Goal: Task Accomplishment & Management: Use online tool/utility

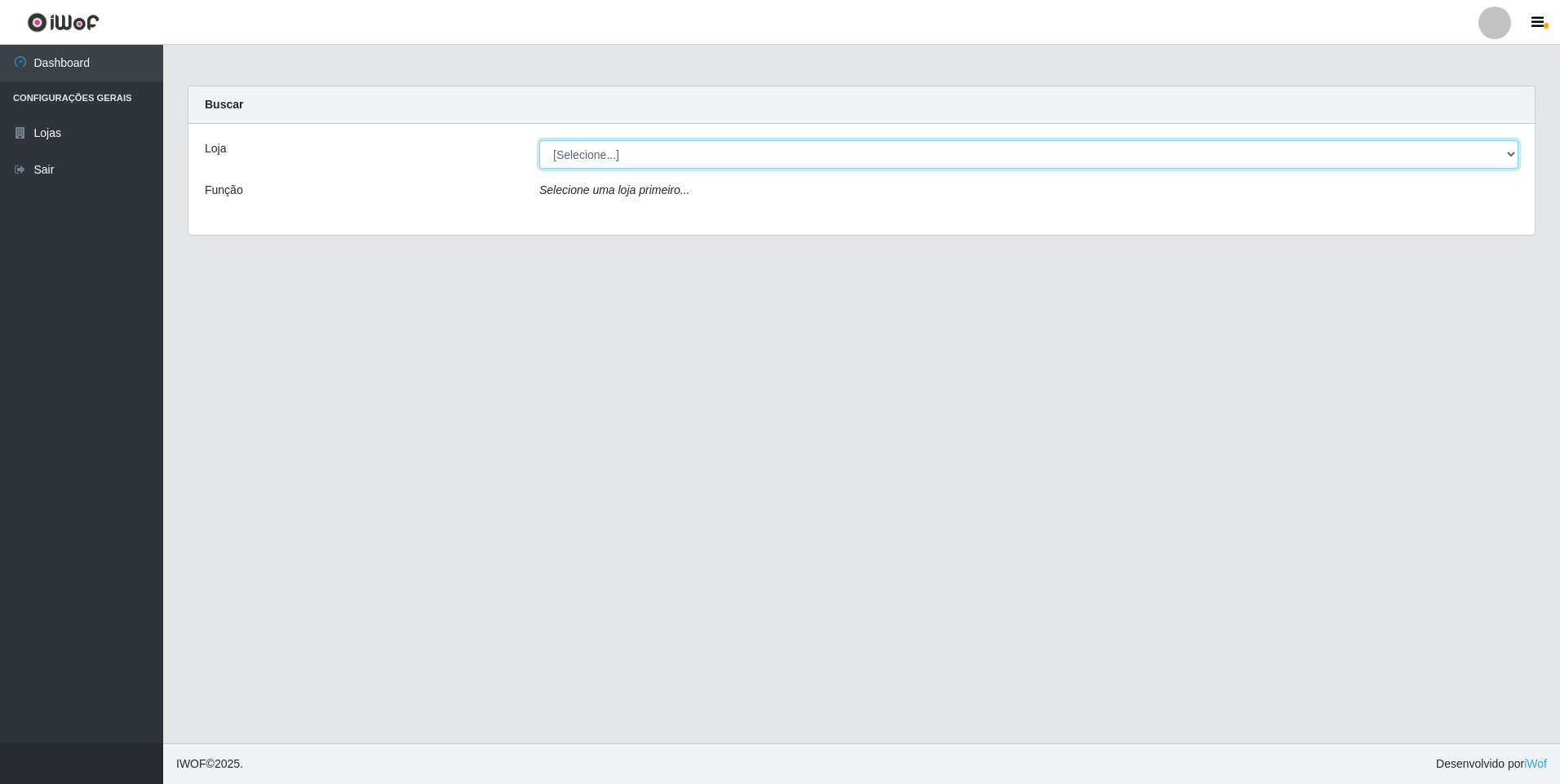
click at [669, 156] on select "[Selecione...] Atacado Vem - [STREET_ADDRESS]" at bounding box center [1028, 155] width 978 height 29
select select "449"
click at [539, 140] on select "[Selecione...] Atacado Vem - [STREET_ADDRESS]" at bounding box center [1028, 155] width 978 height 29
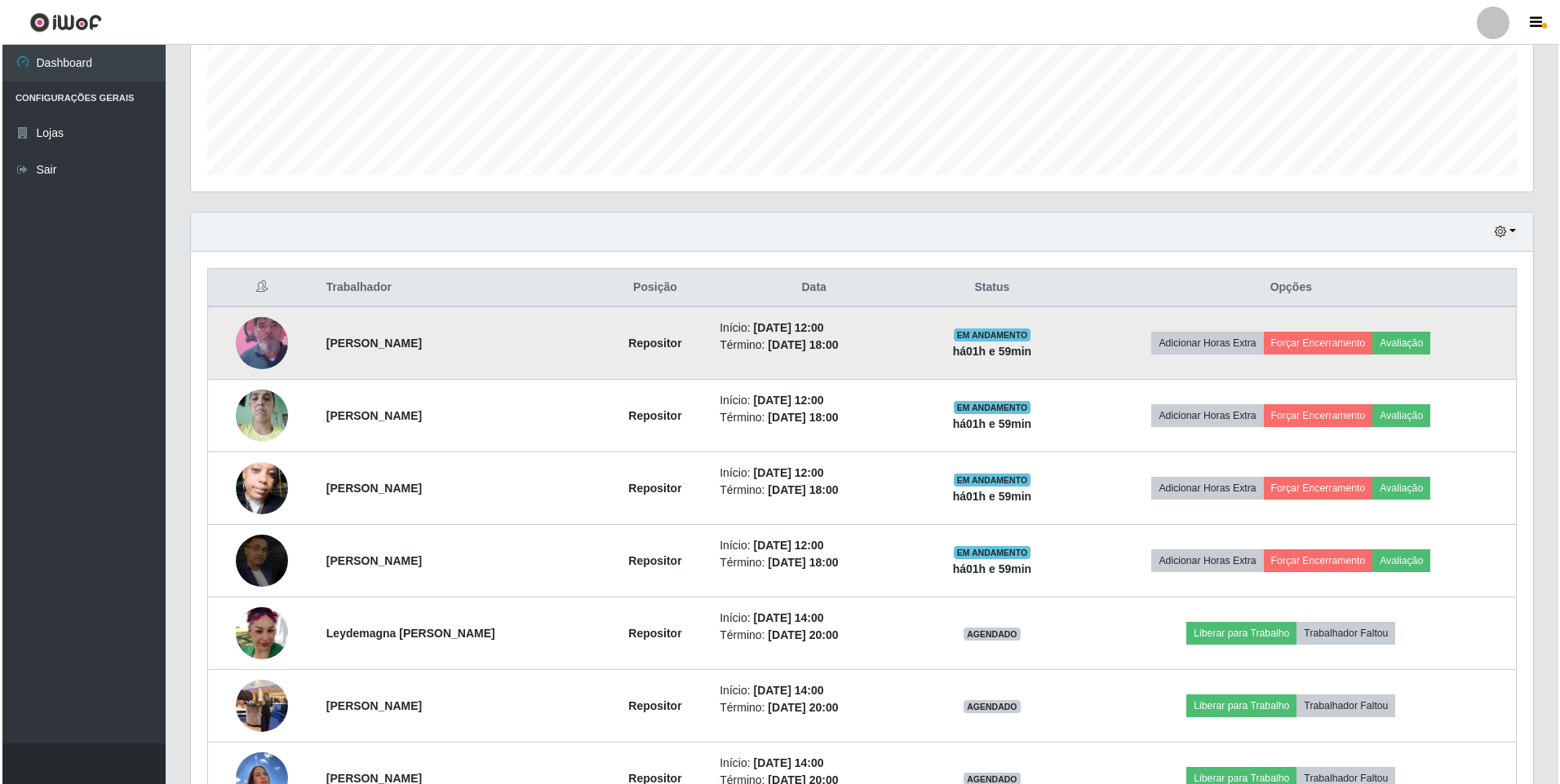
scroll to position [516, 0]
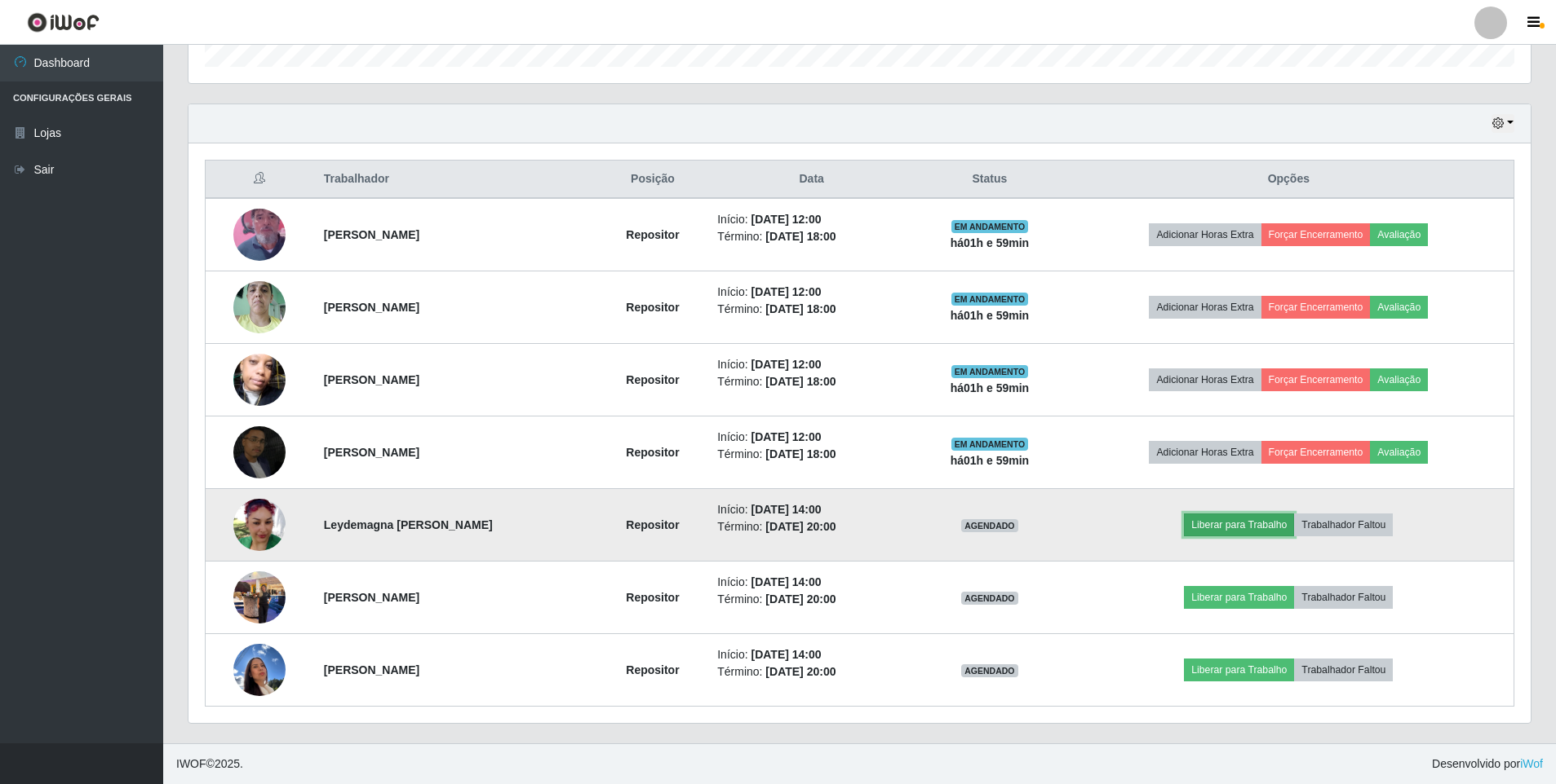
click at [1271, 529] on button "Liberar para Trabalho" at bounding box center [1238, 524] width 110 height 23
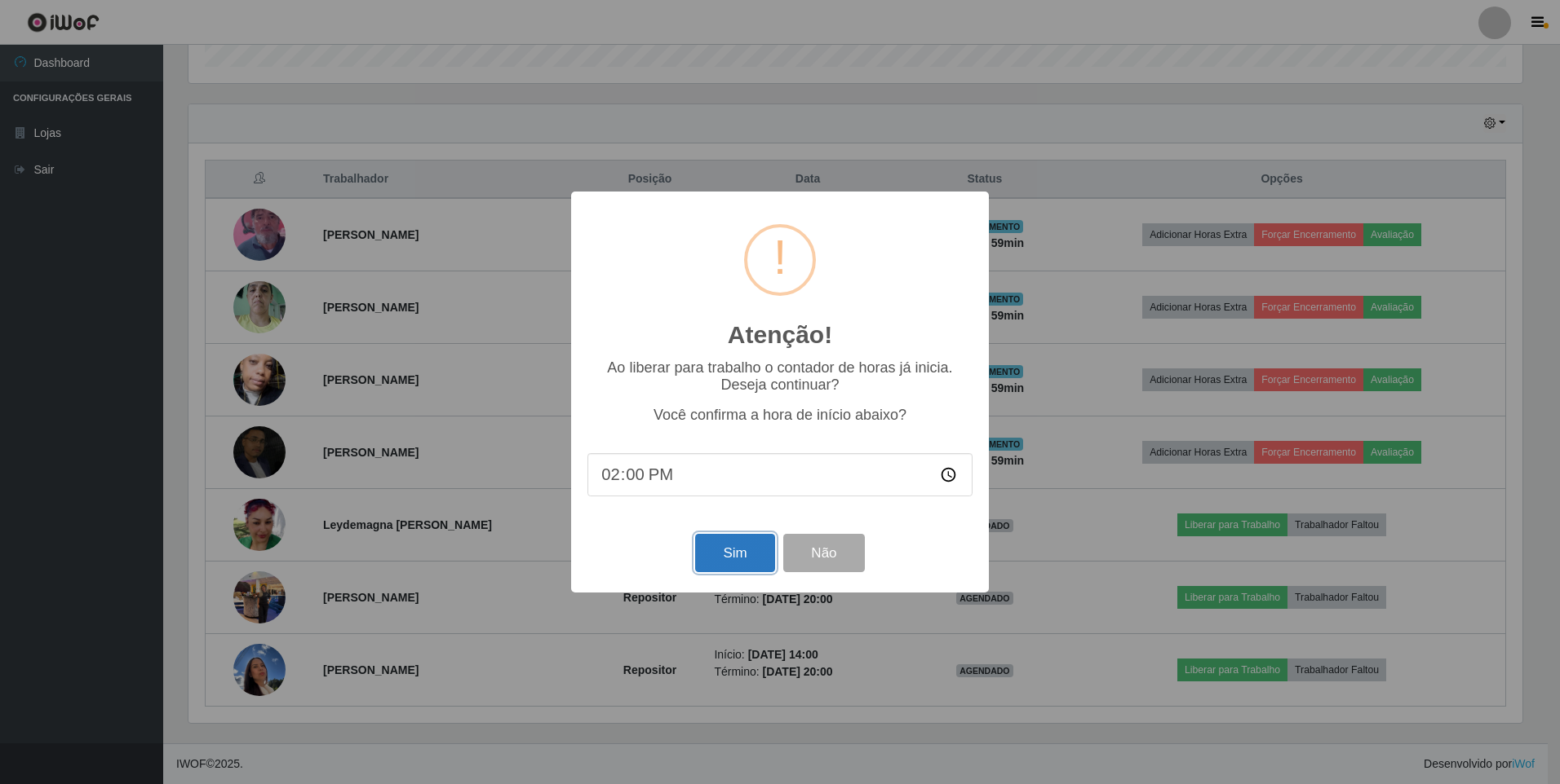
click at [744, 550] on button "Sim" at bounding box center [734, 552] width 79 height 38
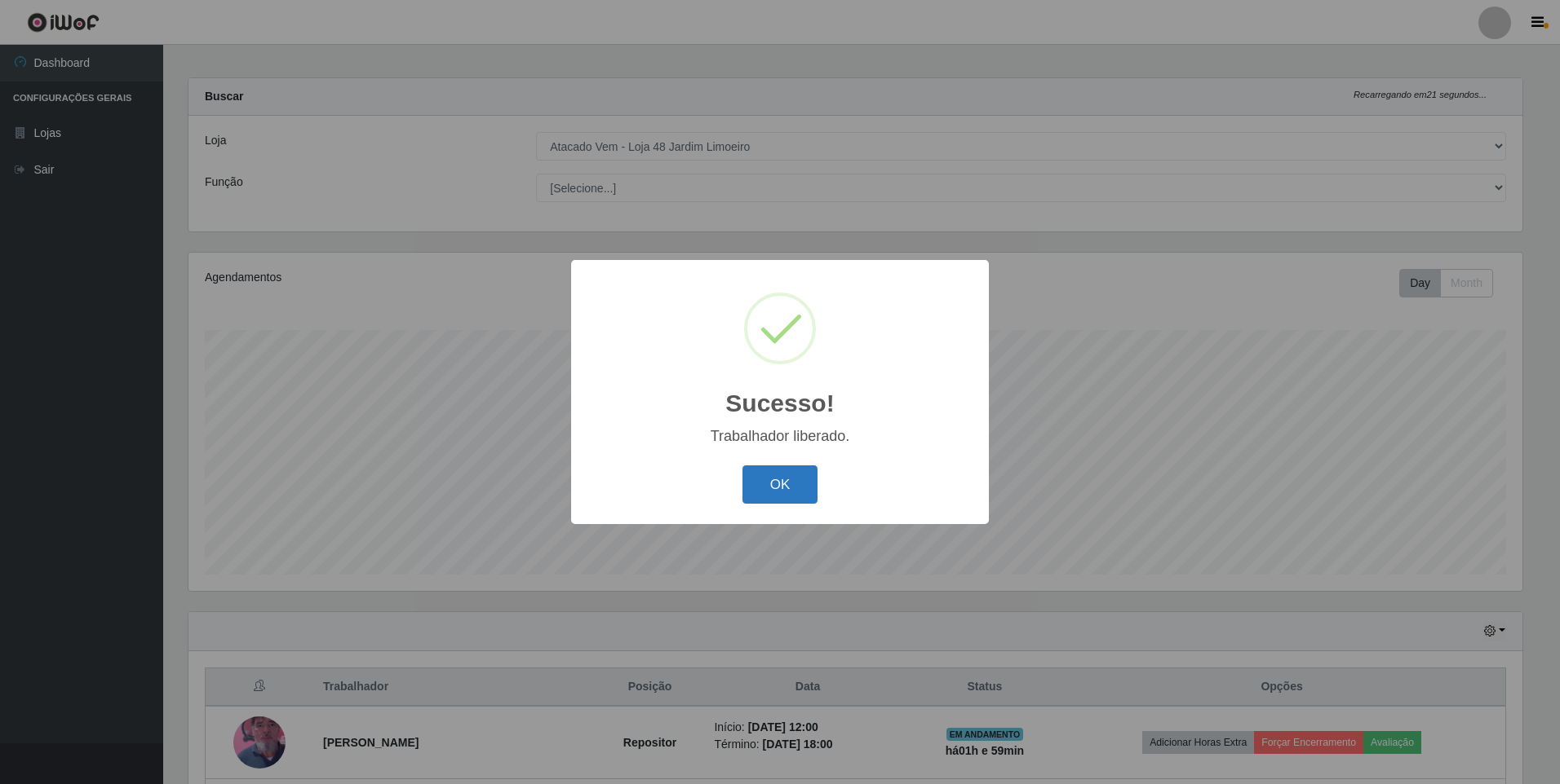
click at [781, 481] on button "OK" at bounding box center [780, 484] width 76 height 38
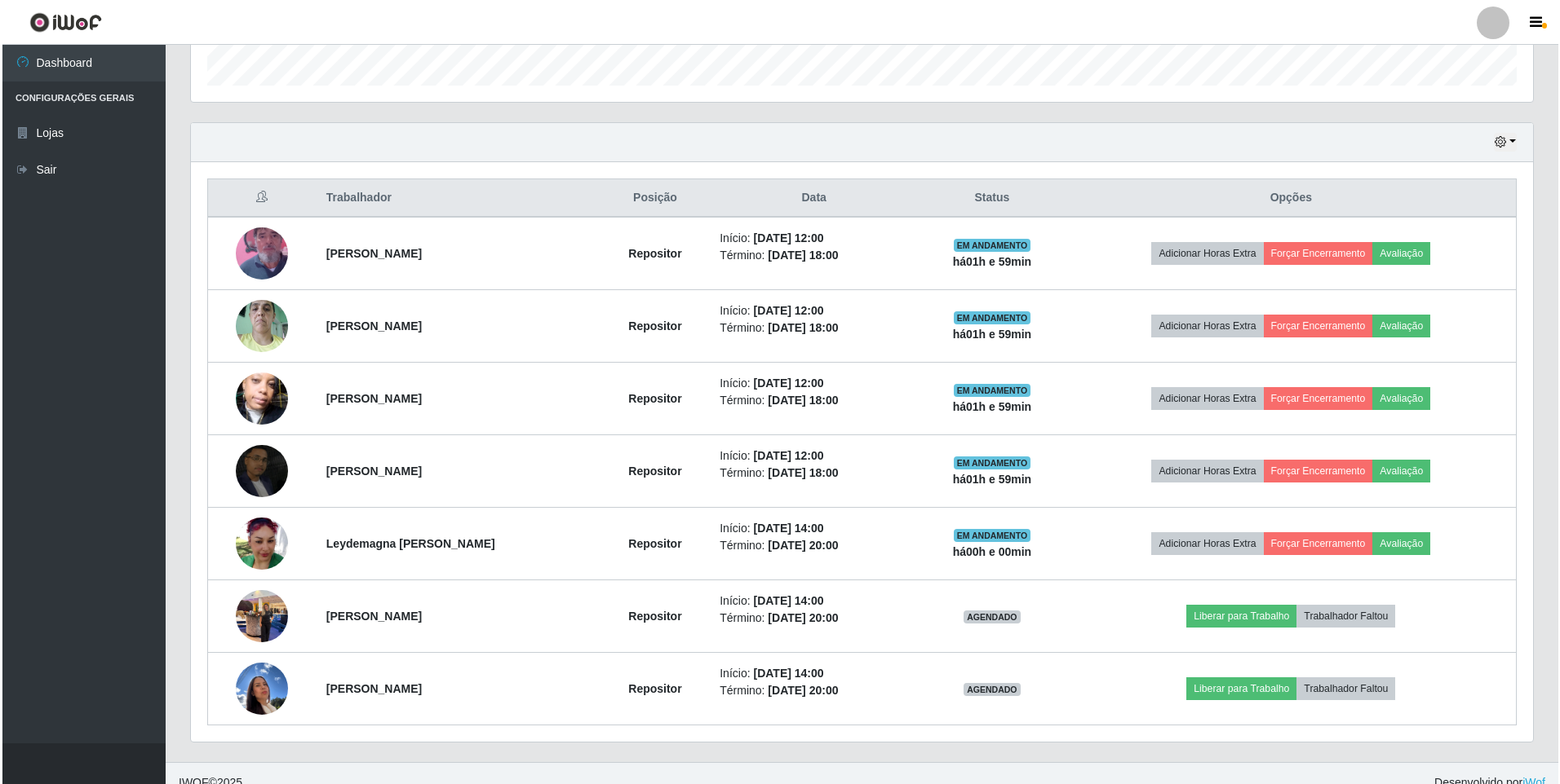
scroll to position [516, 0]
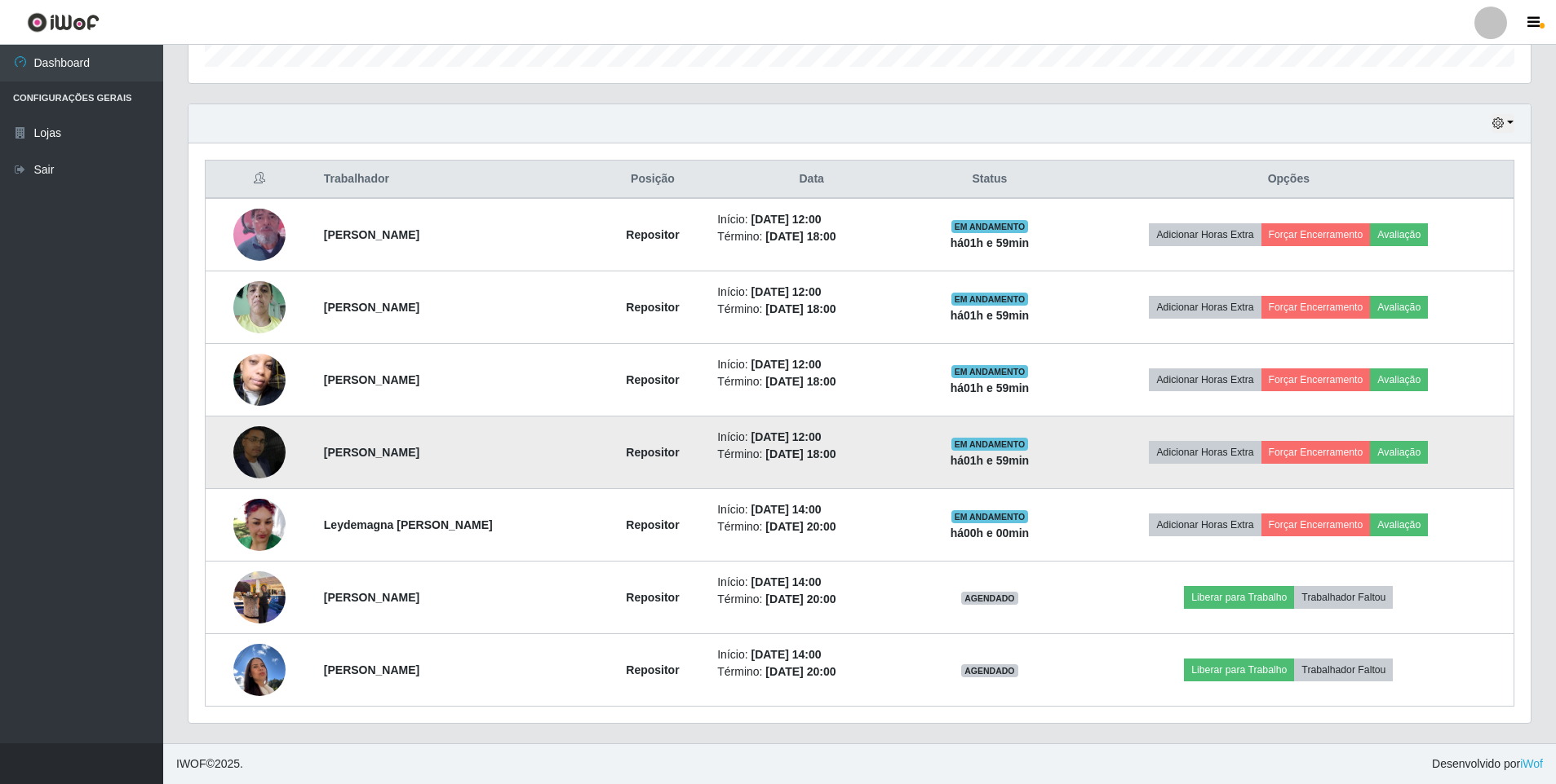
click at [258, 459] on img at bounding box center [259, 452] width 52 height 93
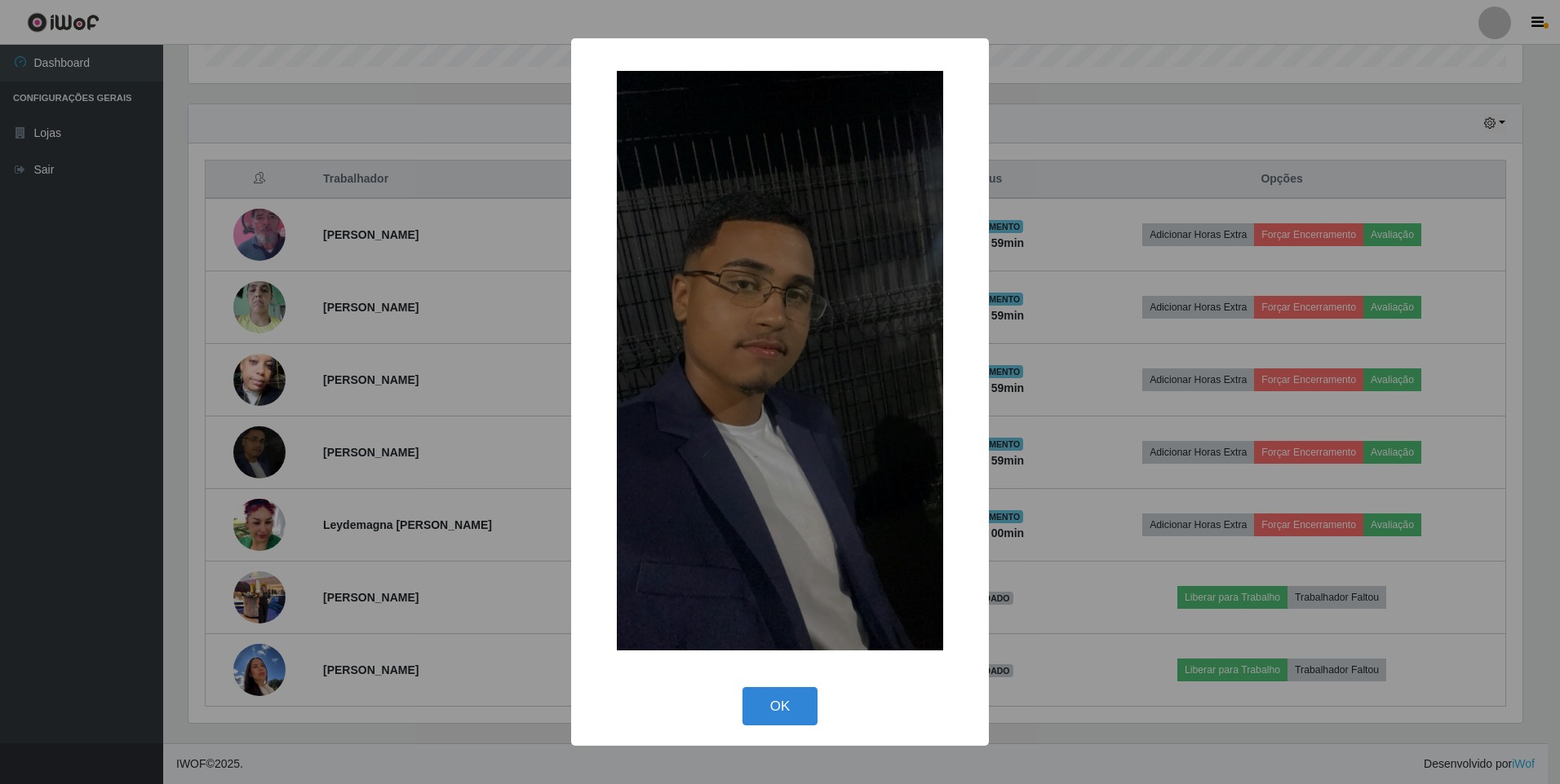
click at [419, 516] on div "× OK Cancel" at bounding box center [780, 392] width 1560 height 784
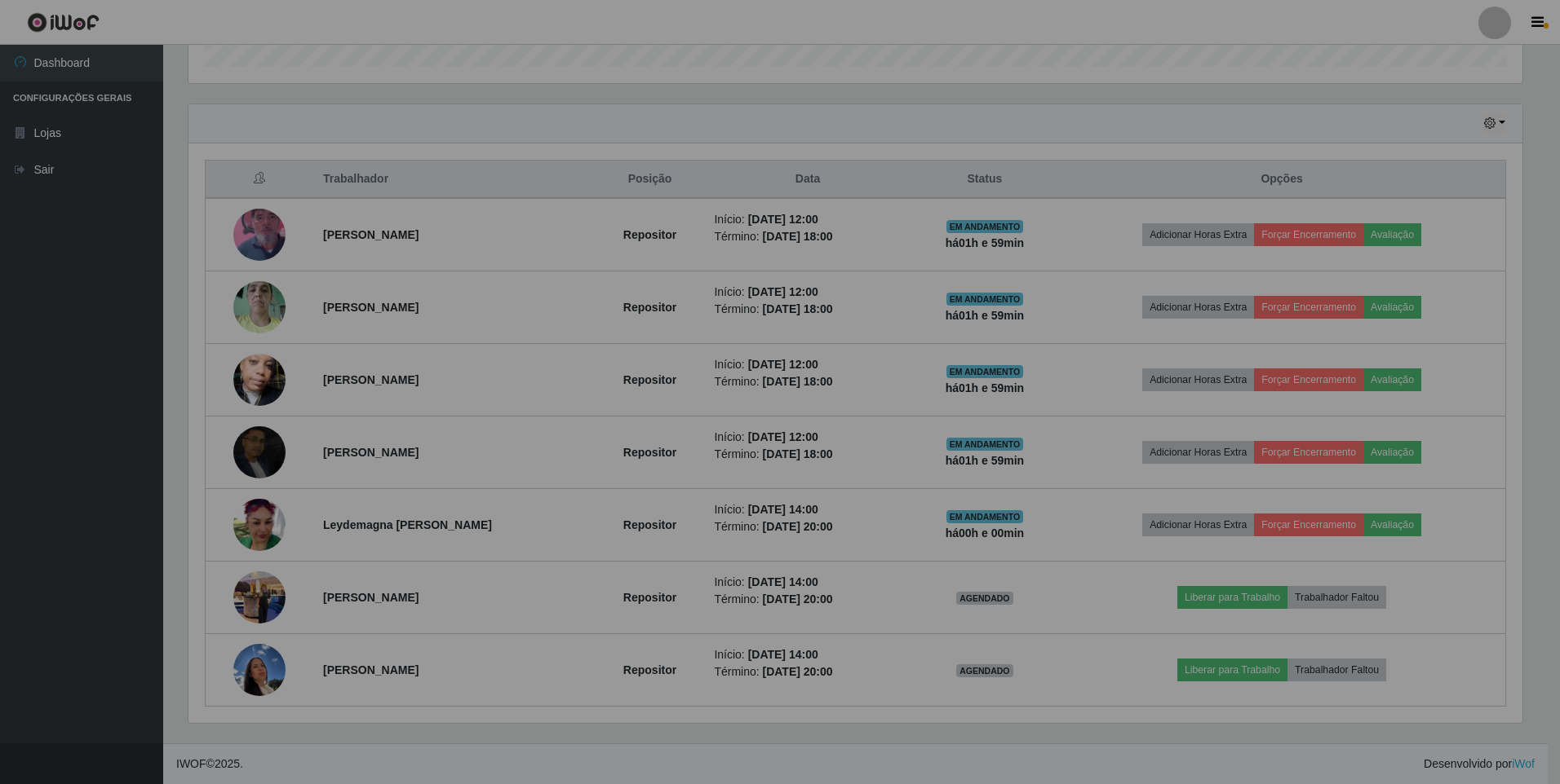
scroll to position [339, 1342]
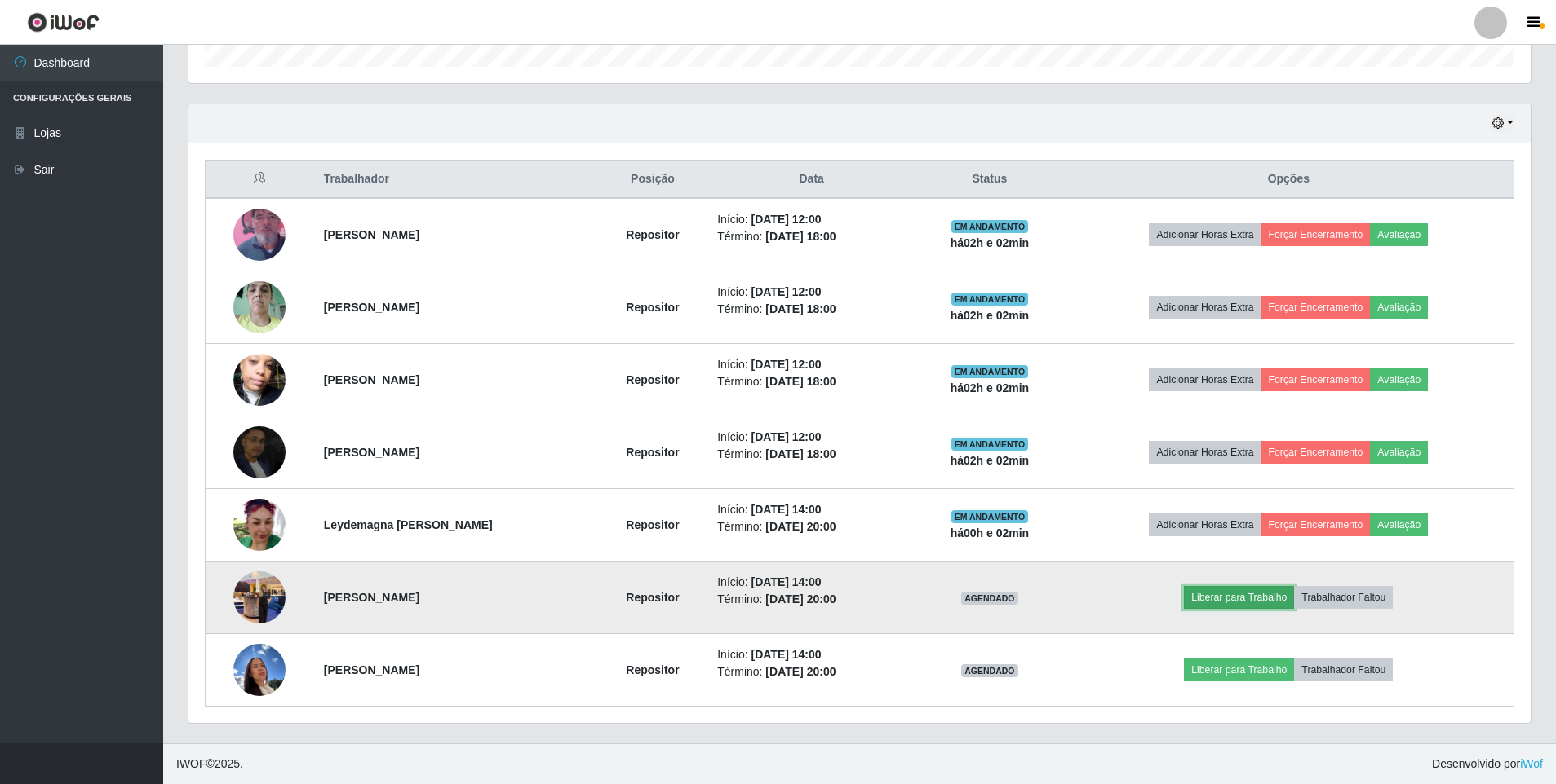
click at [1249, 588] on button "Liberar para Trabalho" at bounding box center [1238, 598] width 110 height 23
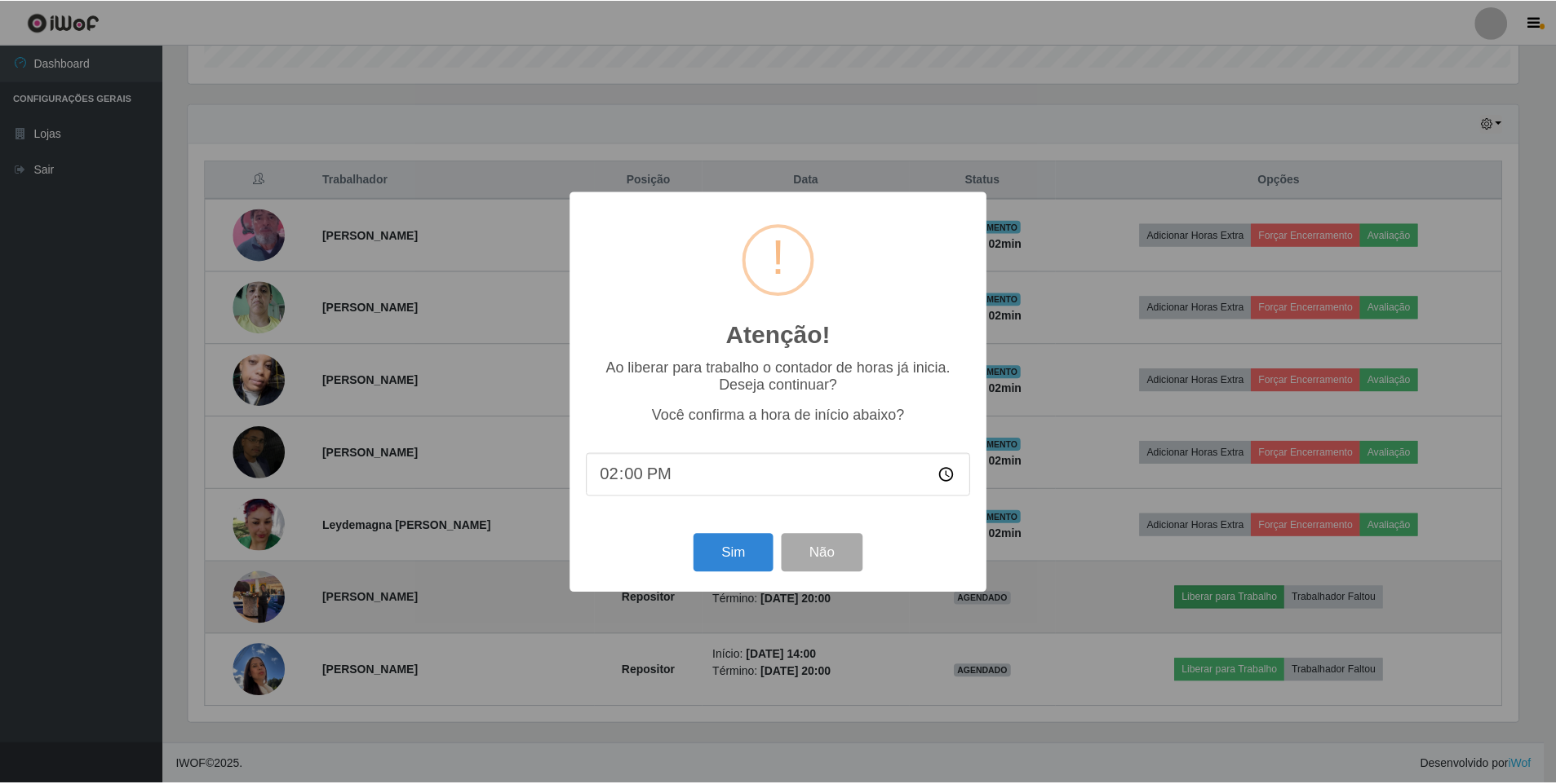
scroll to position [339, 1334]
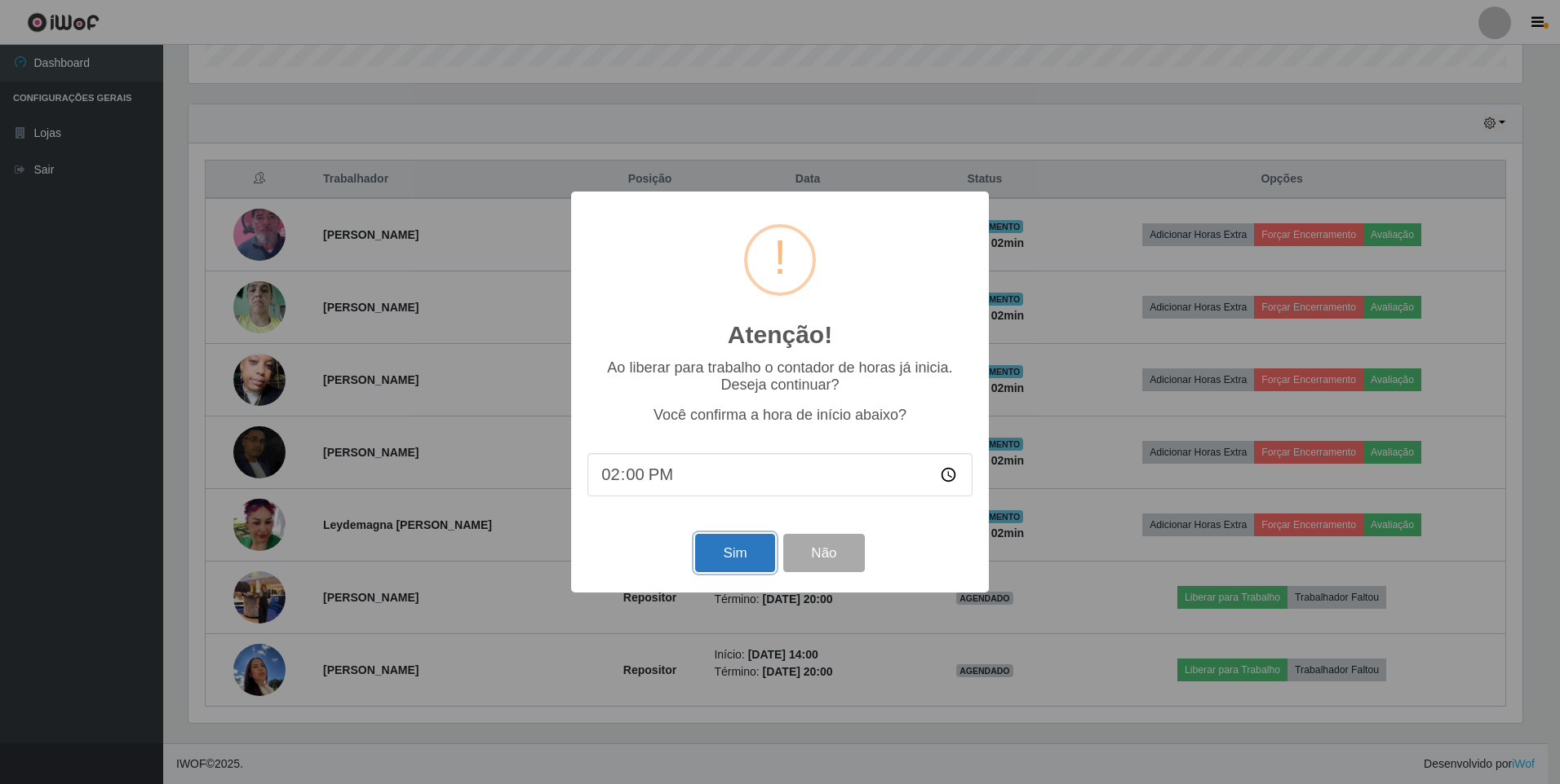
click at [726, 562] on button "Sim" at bounding box center [734, 552] width 79 height 38
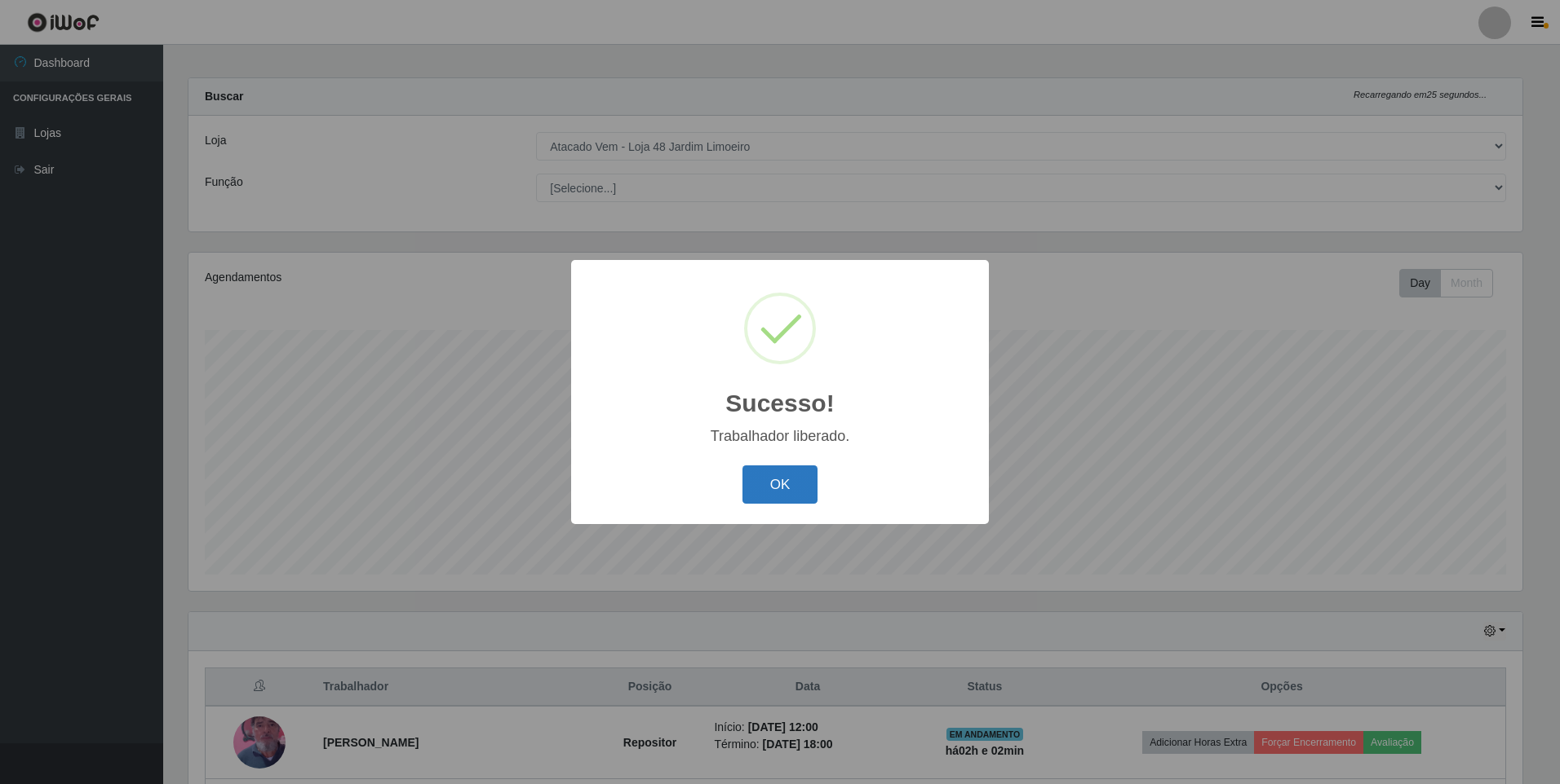
click at [790, 502] on button "OK" at bounding box center [780, 484] width 76 height 38
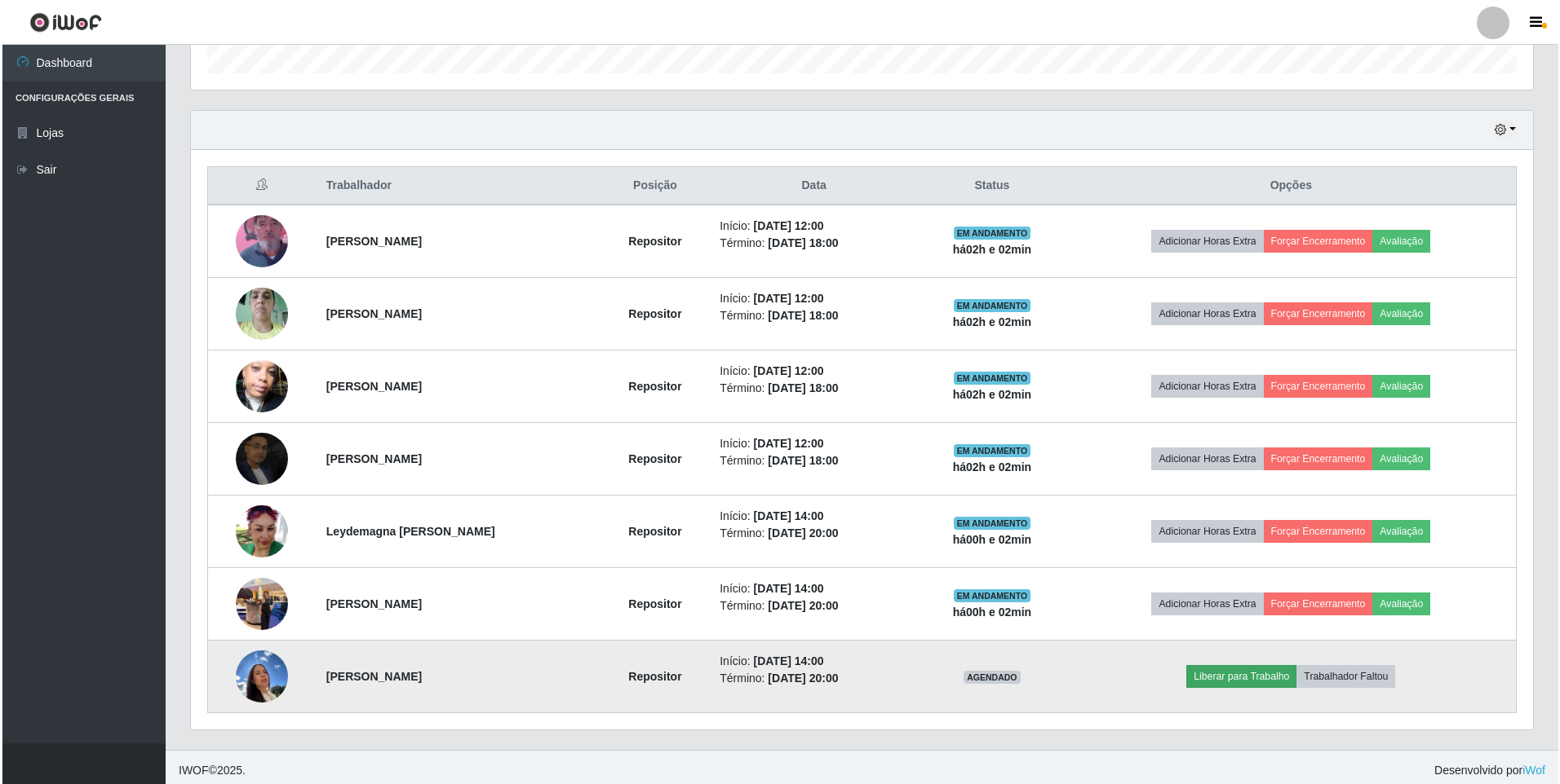
scroll to position [516, 0]
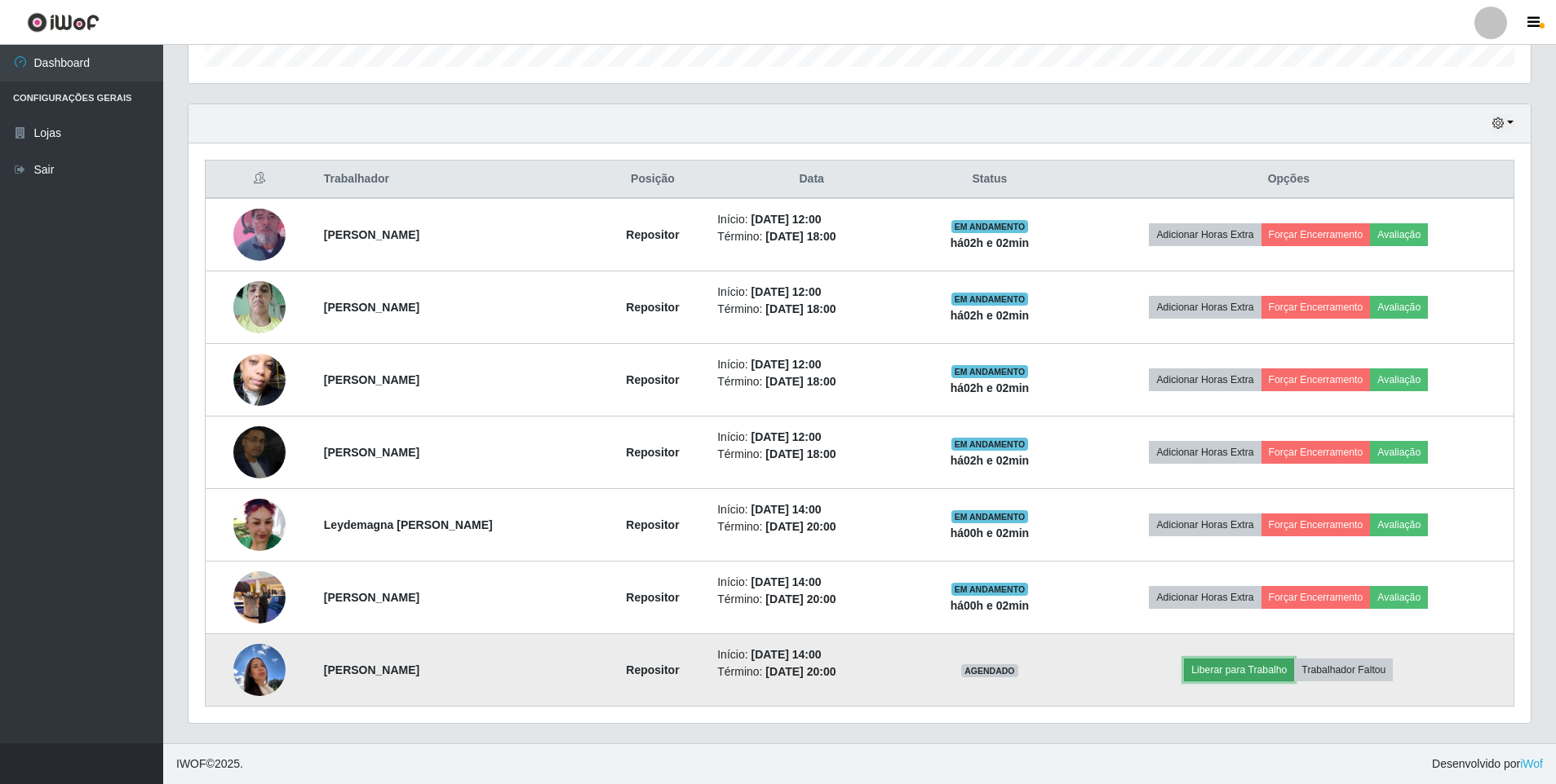
click at [1222, 661] on button "Liberar para Trabalho" at bounding box center [1238, 670] width 110 height 23
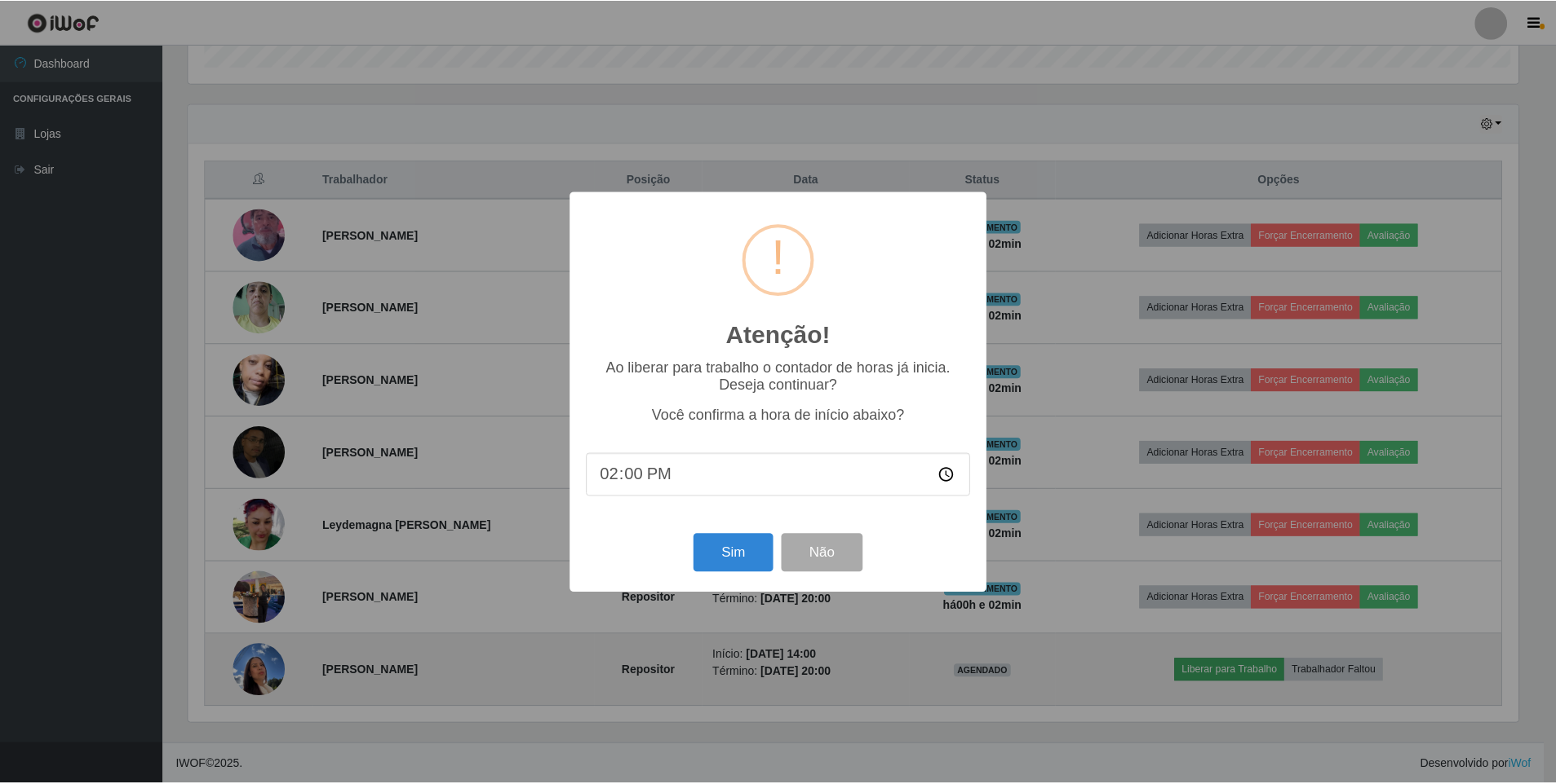
scroll to position [339, 1334]
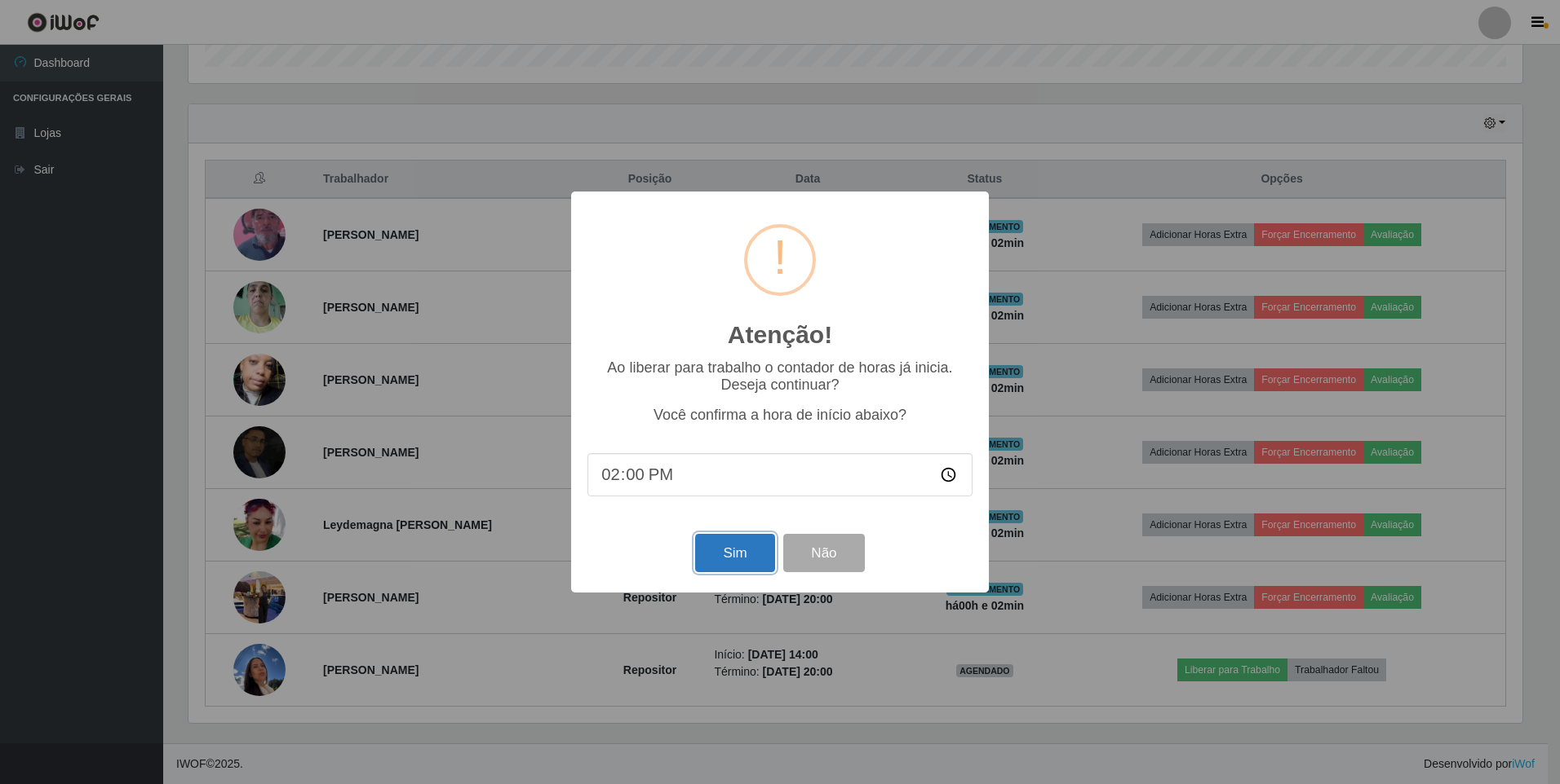
click at [756, 555] on button "Sim" at bounding box center [734, 552] width 79 height 38
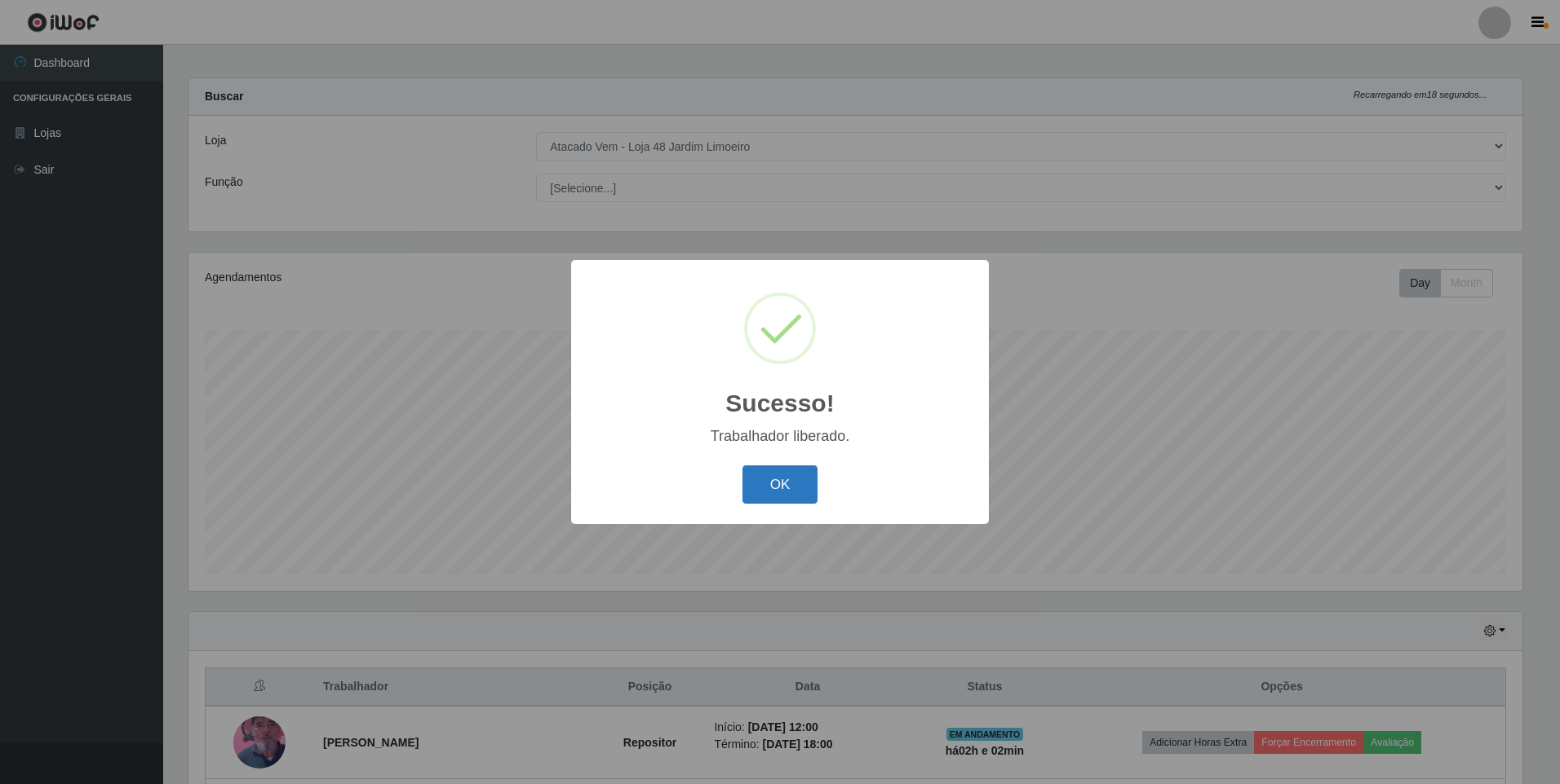
click at [754, 486] on button "OK" at bounding box center [780, 484] width 76 height 38
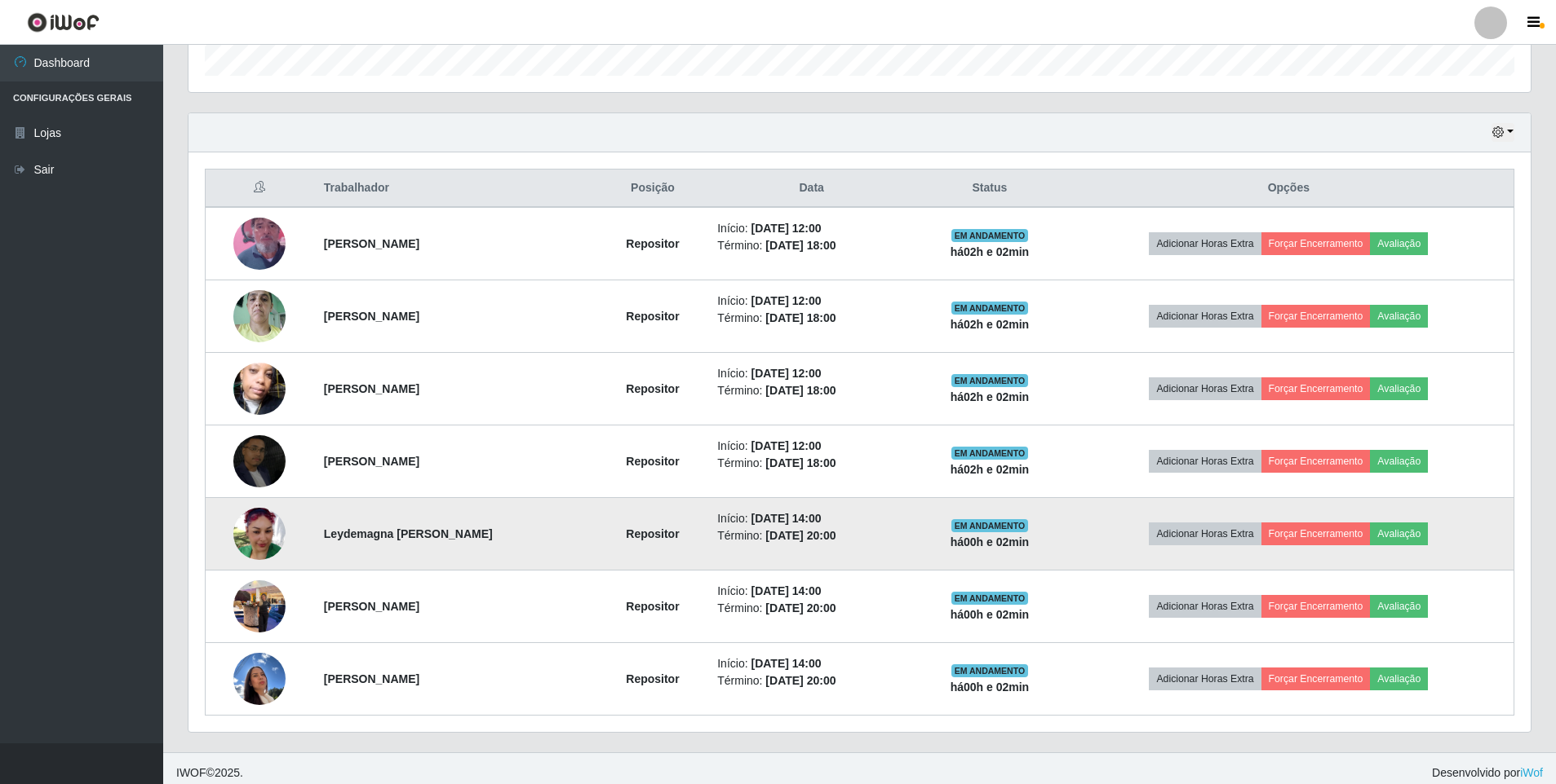
scroll to position [516, 0]
